Goal: Task Accomplishment & Management: Complete application form

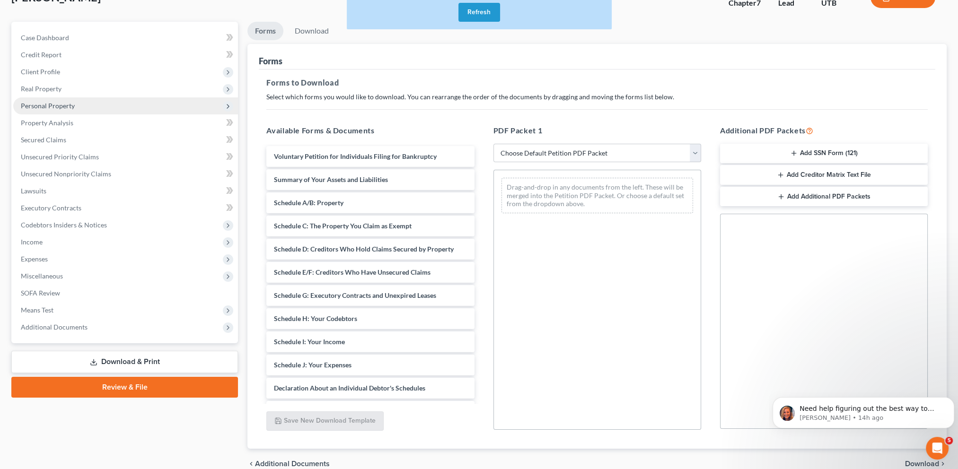
scroll to position [67, 0]
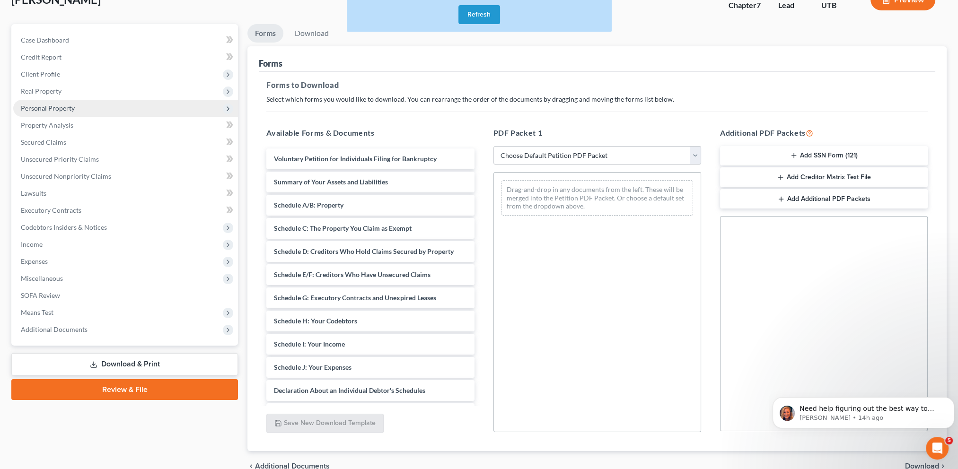
click at [83, 109] on span "Personal Property" at bounding box center [125, 108] width 225 height 17
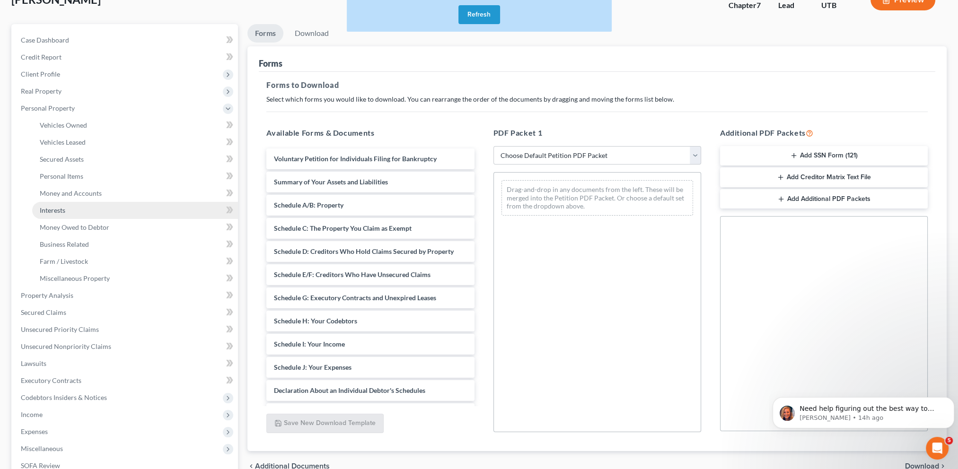
click at [121, 211] on link "Interests" at bounding box center [135, 210] width 206 height 17
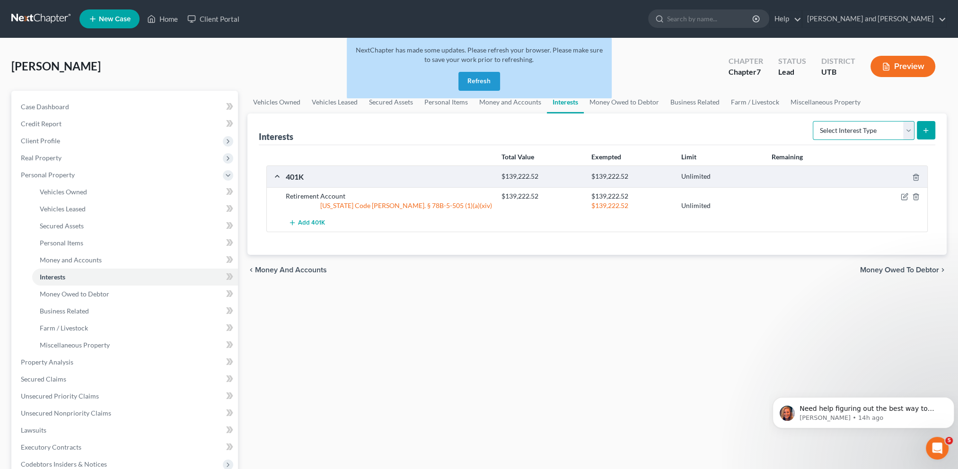
click at [912, 133] on select "Select Interest Type 401K Annuity Bond Education IRA Government Bond Government…" at bounding box center [863, 130] width 102 height 19
select select "term_life_insurance"
click at [813, 121] on select "Select Interest Type 401K Annuity Bond Education IRA Government Bond Government…" at bounding box center [863, 130] width 102 height 19
click at [926, 131] on icon "submit" at bounding box center [926, 131] width 8 height 8
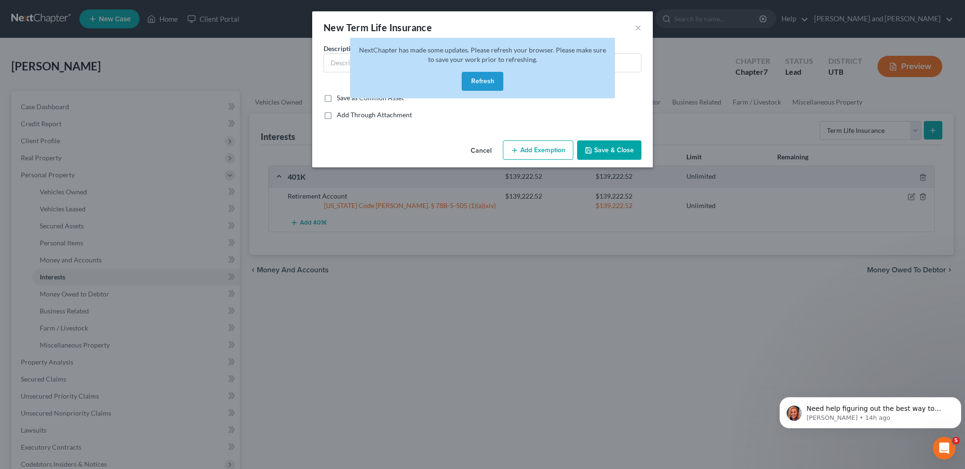
click at [482, 82] on button "Refresh" at bounding box center [482, 81] width 42 height 19
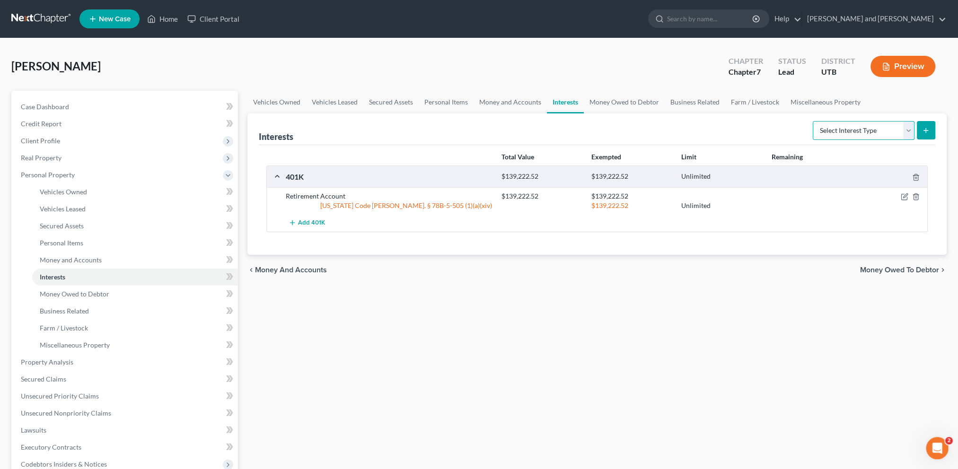
click at [907, 131] on select "Select Interest Type 401K Annuity Bond Education IRA Government Bond Government…" at bounding box center [863, 130] width 102 height 19
select select "term_life_insurance"
click at [813, 121] on select "Select Interest Type 401K Annuity Bond Education IRA Government Bond Government…" at bounding box center [863, 130] width 102 height 19
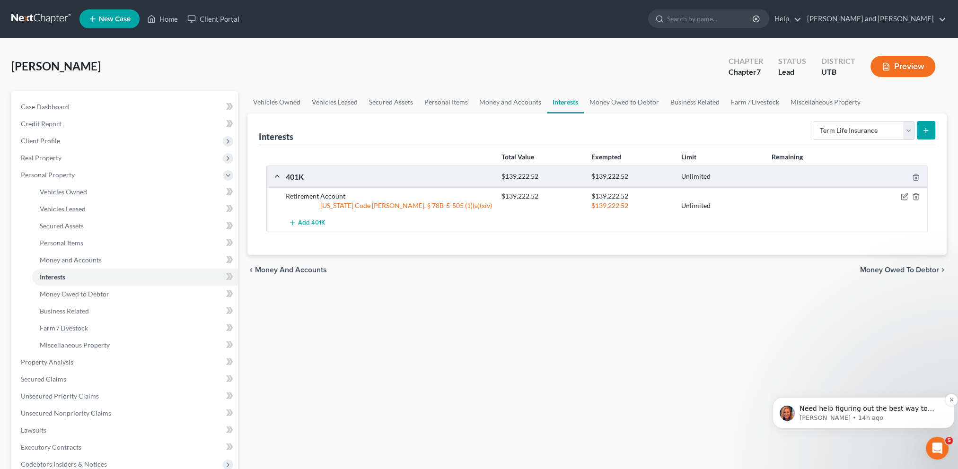
click at [865, 409] on p "Need help figuring out the best way to enter your client's income? Here's a qui…" at bounding box center [870, 408] width 143 height 9
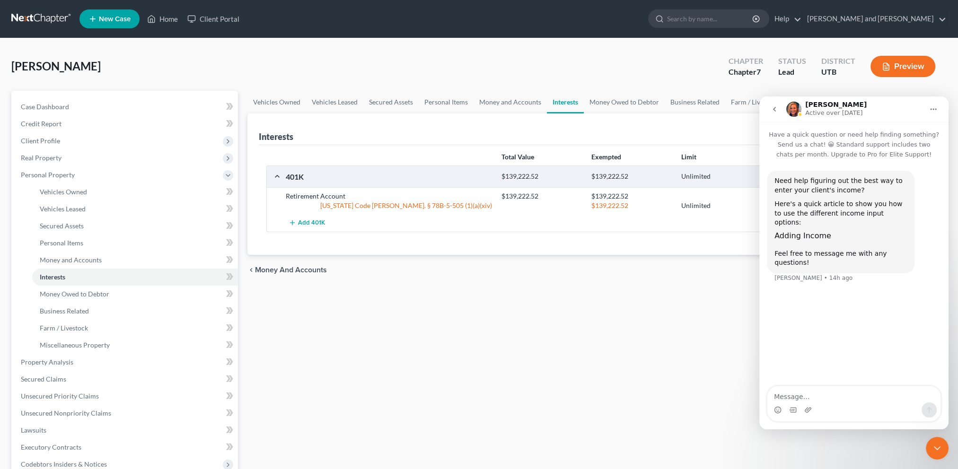
click at [775, 109] on icon "go back" at bounding box center [774, 109] width 8 height 8
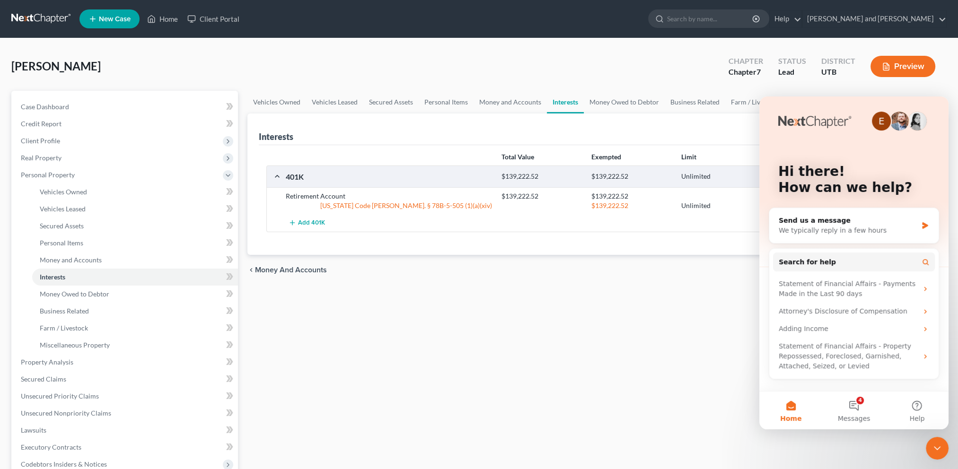
drag, startPoint x: 650, startPoint y: 423, endPoint x: 705, endPoint y: 371, distance: 76.3
click at [651, 422] on div "Vehicles Owned Vehicles Leased Secured Assets Personal Items Money and Accounts…" at bounding box center [597, 364] width 708 height 546
click at [936, 448] on icon "Close Intercom Messenger" at bounding box center [936, 448] width 11 height 11
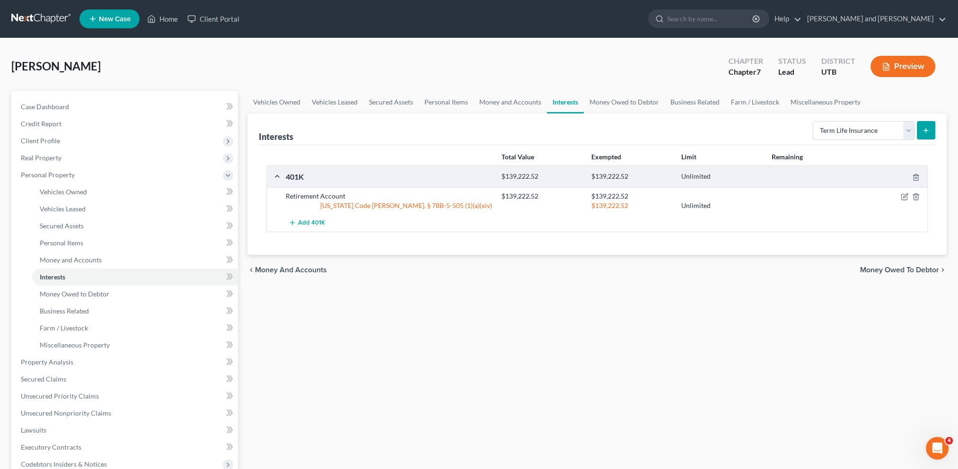
click at [925, 131] on line "submit" at bounding box center [925, 131] width 4 height 0
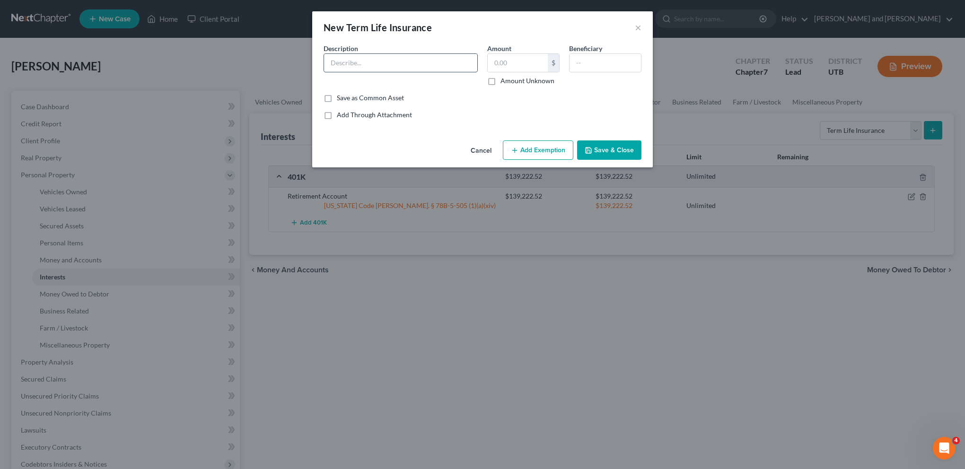
click at [409, 66] on input "text" at bounding box center [400, 63] width 153 height 18
type input "Term Life Insurance Policy"
click at [639, 30] on button "×" at bounding box center [638, 27] width 7 height 11
